Goal: Transaction & Acquisition: Purchase product/service

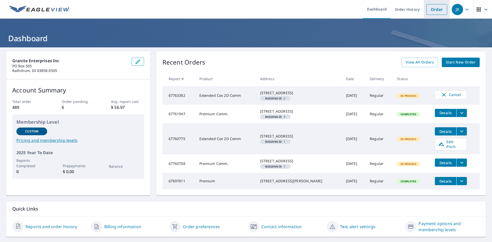
click at [436, 8] on link "Order" at bounding box center [436, 9] width 21 height 11
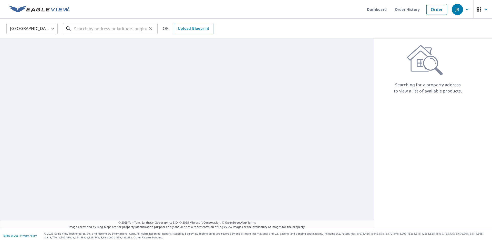
click at [112, 32] on input "text" at bounding box center [110, 29] width 73 height 14
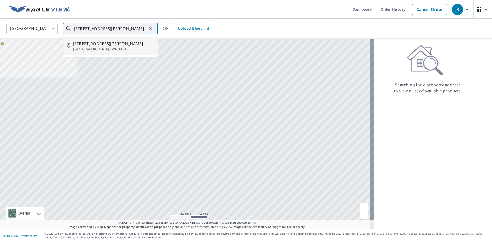
drag, startPoint x: 72, startPoint y: 41, endPoint x: 76, endPoint y: 40, distance: 4.3
click at [73, 41] on li "[STREET_ADDRESS][PERSON_NAME]" at bounding box center [110, 45] width 95 height 17
type input "[STREET_ADDRESS][PERSON_NAME]"
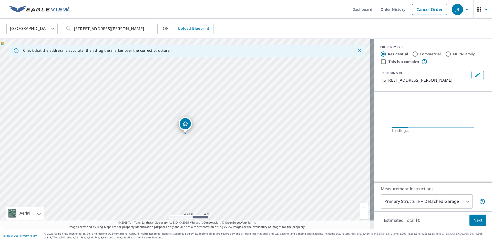
click at [362, 207] on link "Current Level 17, Zoom In" at bounding box center [364, 207] width 8 height 8
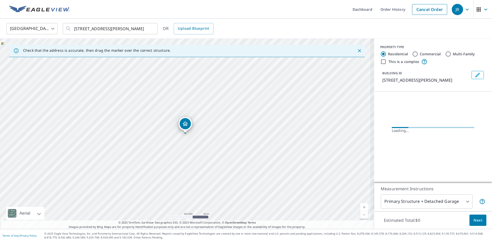
click at [362, 207] on link "Current Level 17, Zoom In" at bounding box center [364, 207] width 8 height 8
click at [362, 207] on link "Current Level 19, Zoom In" at bounding box center [364, 207] width 8 height 8
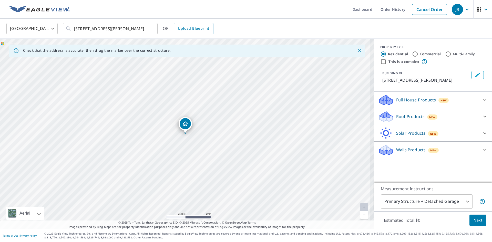
click at [362, 207] on link "Current Level 20, Zoom In Disabled" at bounding box center [364, 207] width 8 height 8
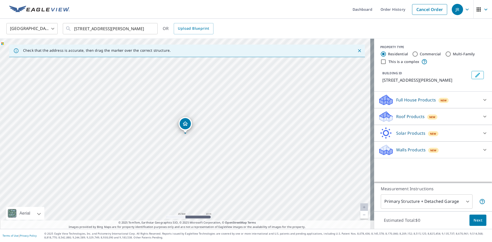
click at [406, 117] on p "Roof Products" at bounding box center [410, 116] width 28 height 6
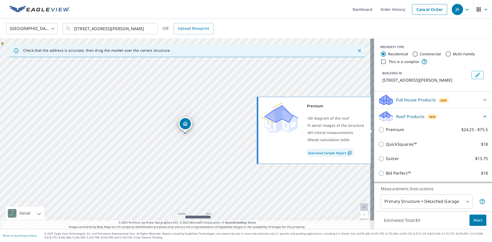
click at [378, 131] on input "Premium $24.25 - $75.5" at bounding box center [382, 130] width 8 height 6
checkbox input "true"
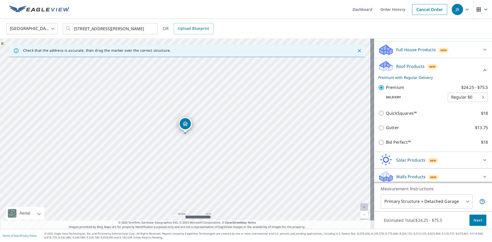
scroll to position [51, 0]
click at [464, 202] on body "[PERSON_NAME] Dashboard Order History Cancel Order JR United States US ​ [STREE…" at bounding box center [246, 121] width 492 height 242
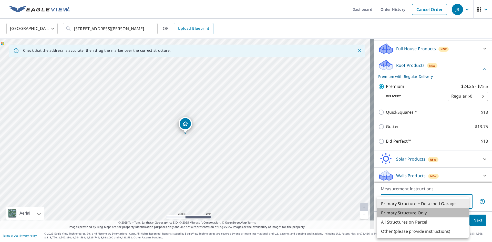
click at [426, 214] on li "Primary Structure Only" at bounding box center [423, 212] width 92 height 9
type input "2"
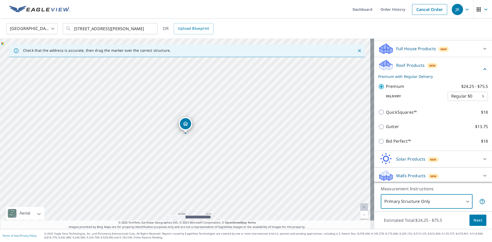
click at [477, 222] on span "Next" at bounding box center [477, 220] width 9 height 6
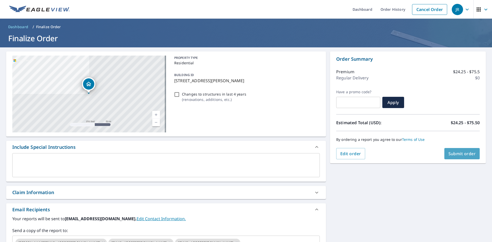
click at [448, 153] on span "Submit order" at bounding box center [461, 154] width 27 height 6
